Goal: Book appointment/travel/reservation

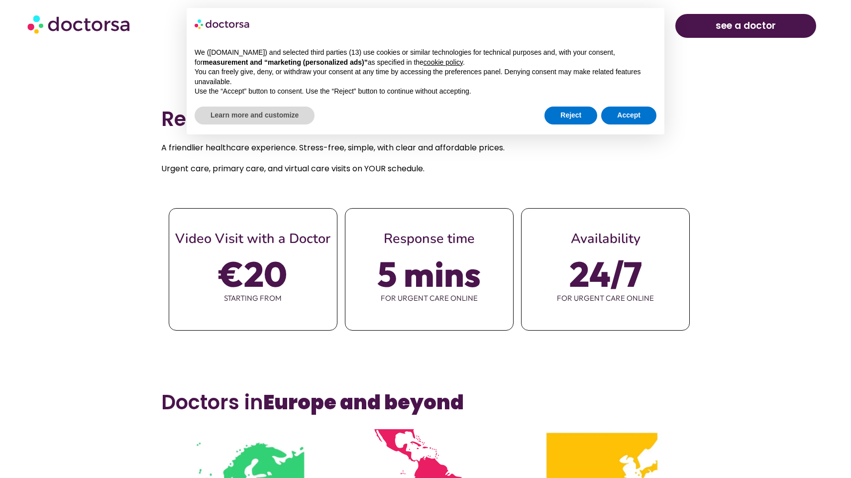
scroll to position [431, 0]
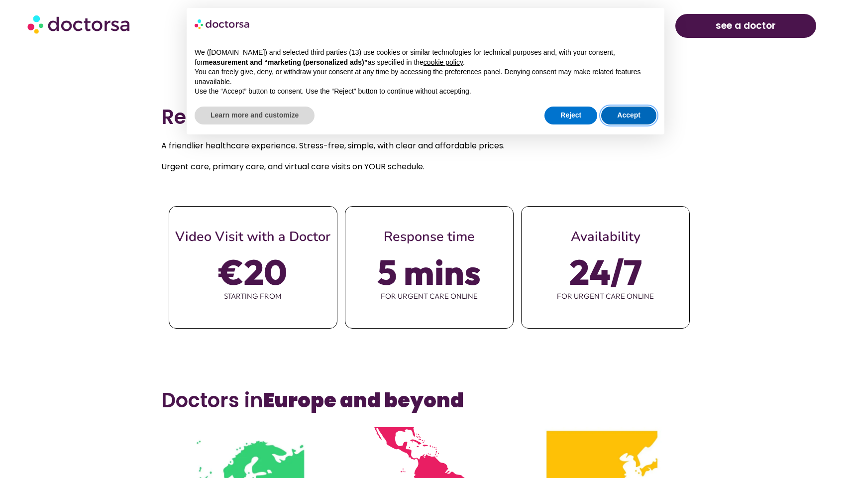
click at [607, 116] on button "Accept" at bounding box center [628, 116] width 55 height 18
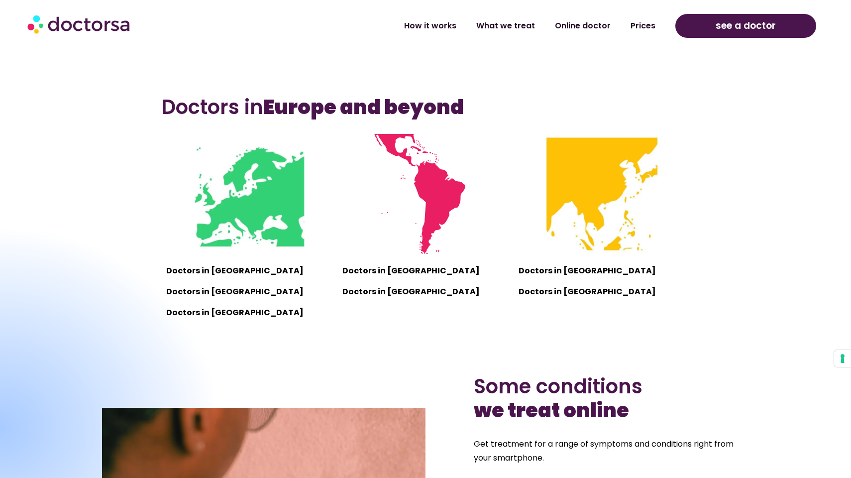
scroll to position [793, 0]
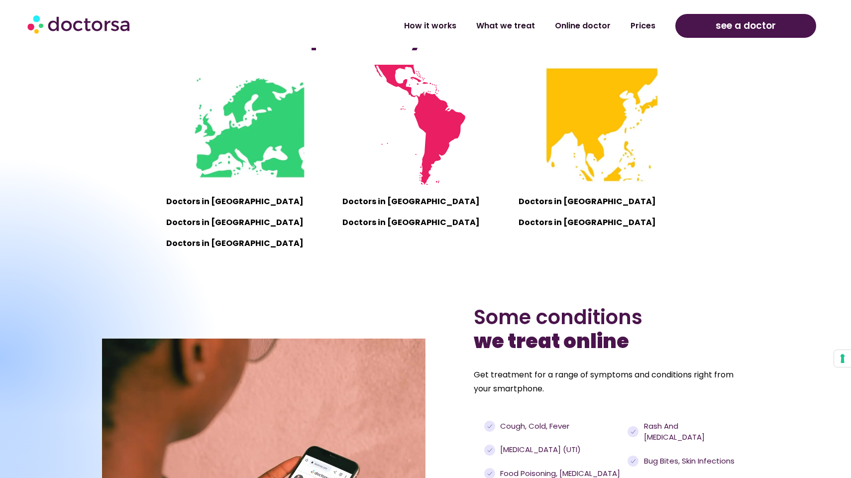
click at [328, 240] on p "Doctors in [GEOGRAPHIC_DATA]" at bounding box center [249, 244] width 166 height 14
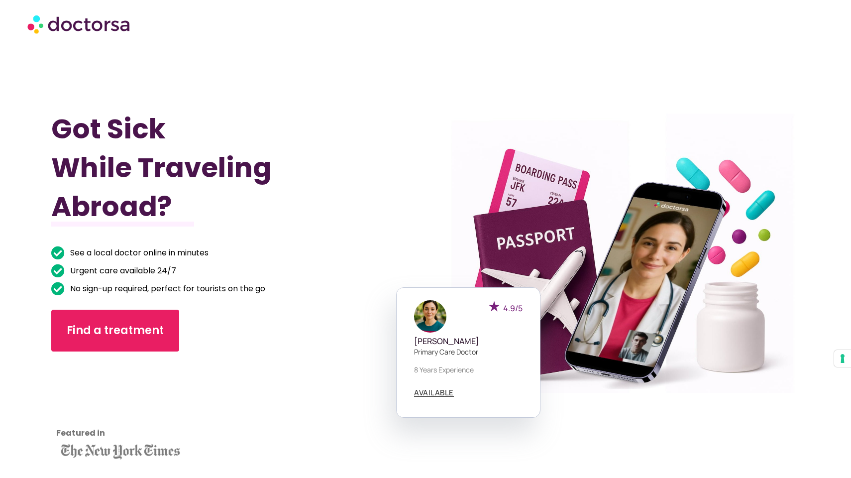
scroll to position [0, 0]
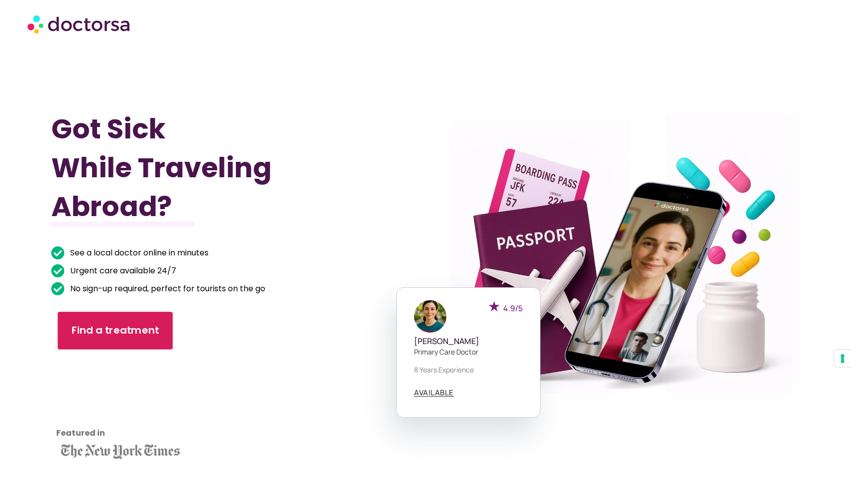
click at [137, 343] on link "Find a treatment" at bounding box center [114, 331] width 115 height 38
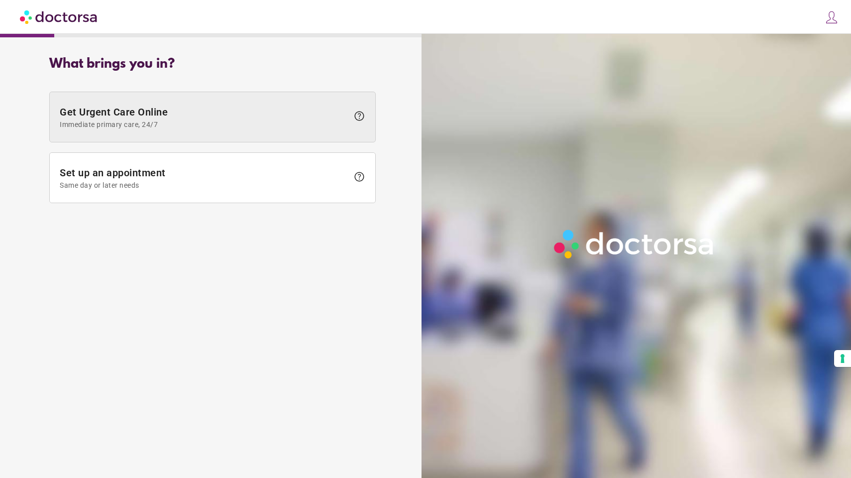
click at [277, 124] on span "Immediate primary care, 24/7" at bounding box center [204, 124] width 289 height 8
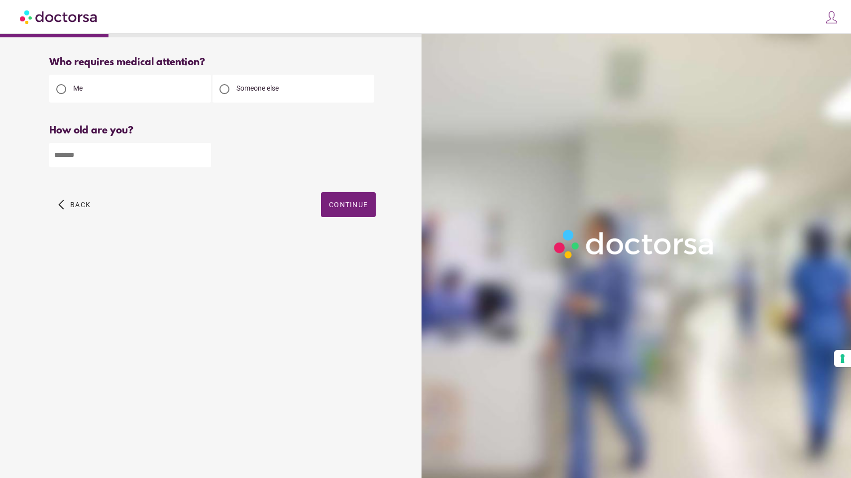
click at [155, 161] on input "number" at bounding box center [130, 155] width 162 height 24
type input "**"
click at [333, 211] on span "button" at bounding box center [348, 204] width 55 height 25
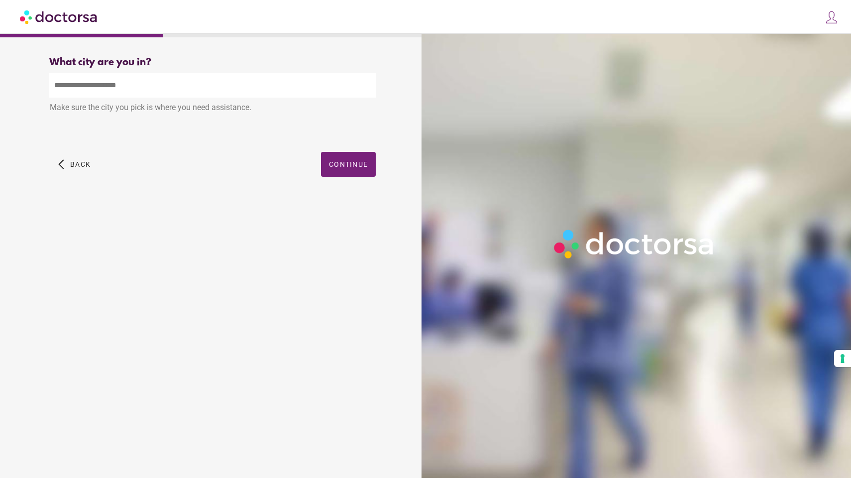
click at [264, 85] on input "text" at bounding box center [212, 85] width 327 height 24
type input "*"
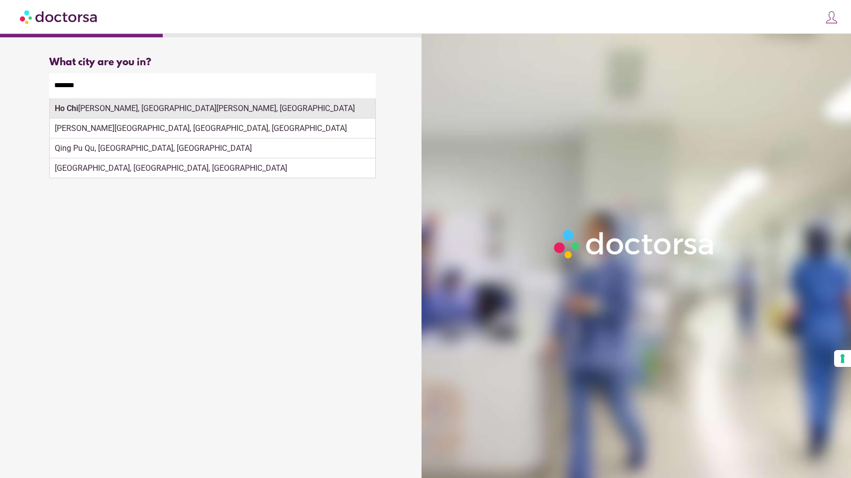
click at [186, 112] on div "Ho Chi Minh, Ho Chi Minh City, Vietnam" at bounding box center [213, 109] width 326 height 20
type input "**********"
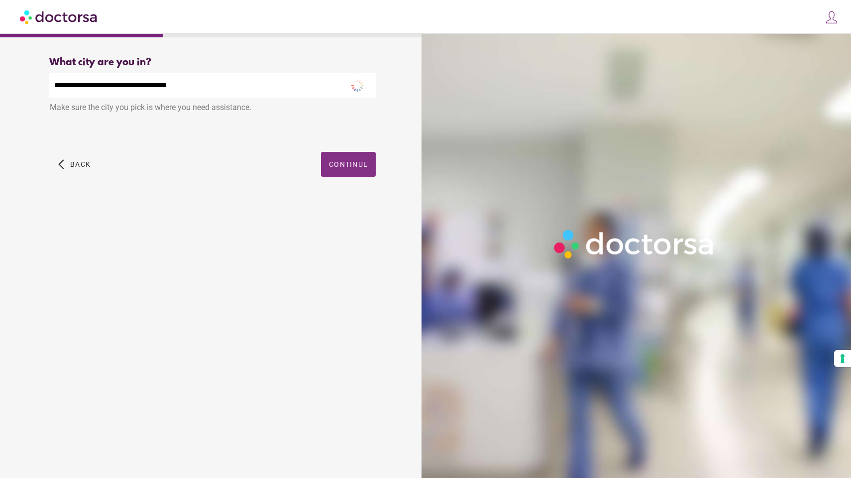
click at [336, 168] on span "Continue" at bounding box center [348, 164] width 39 height 8
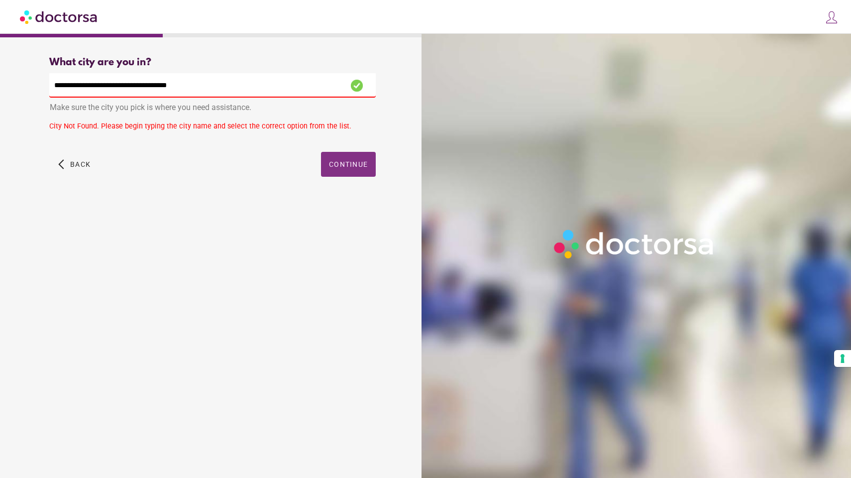
click at [337, 166] on span "Continue" at bounding box center [348, 164] width 39 height 8
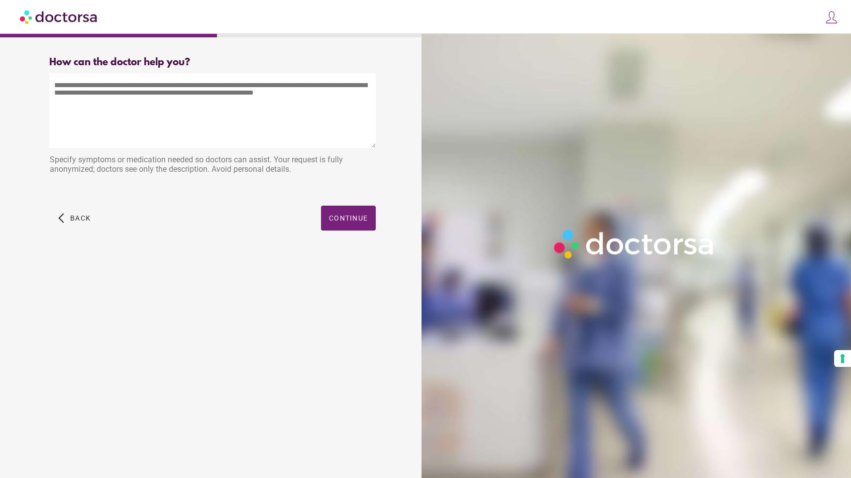
click at [264, 130] on textarea at bounding box center [212, 110] width 327 height 75
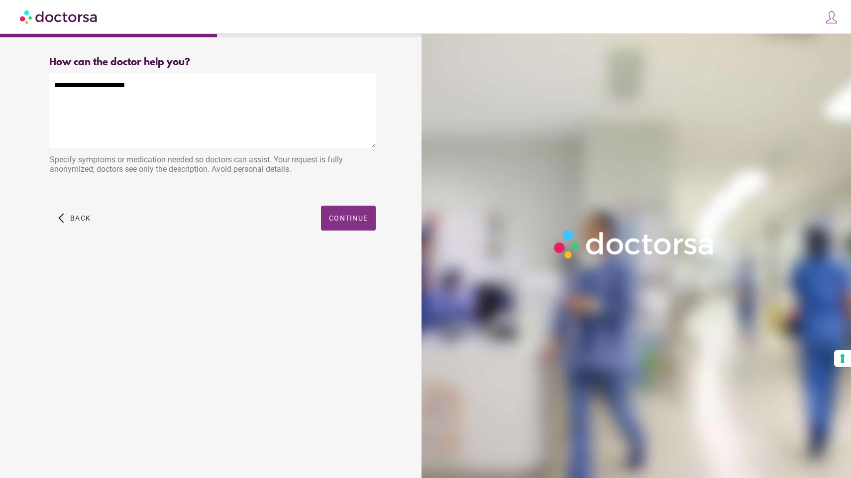
type textarea "**********"
click at [364, 220] on span "Continue" at bounding box center [348, 218] width 39 height 8
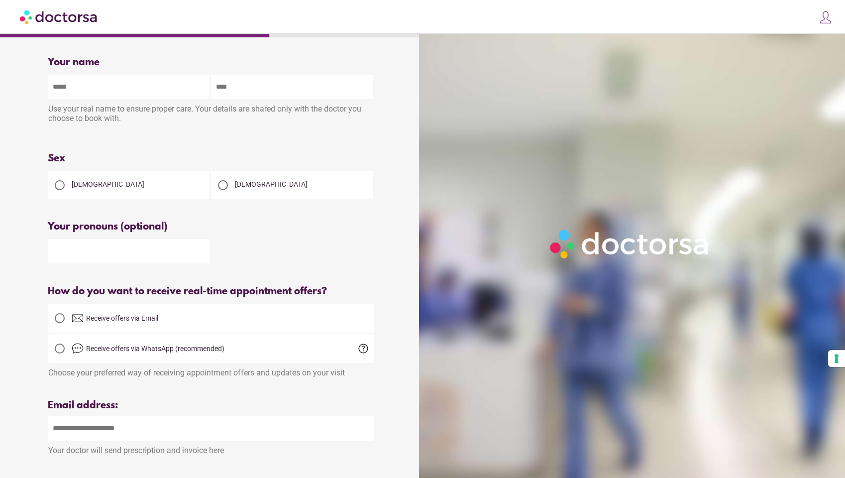
click at [235, 182] on span "Male" at bounding box center [271, 184] width 73 height 8
click at [163, 85] on input "text" at bounding box center [129, 87] width 162 height 24
